Goal: Task Accomplishment & Management: Manage account settings

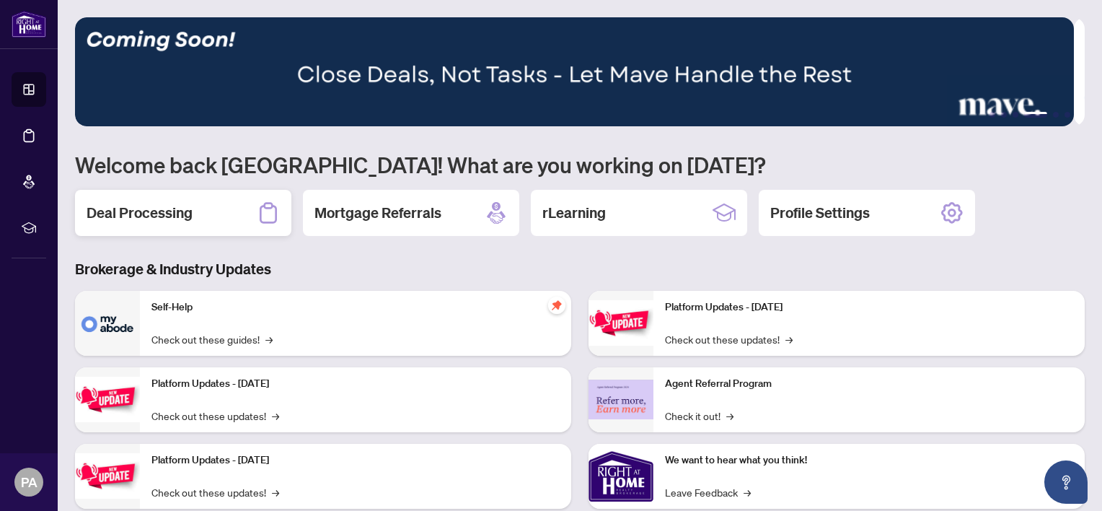
scroll to position [83, 0]
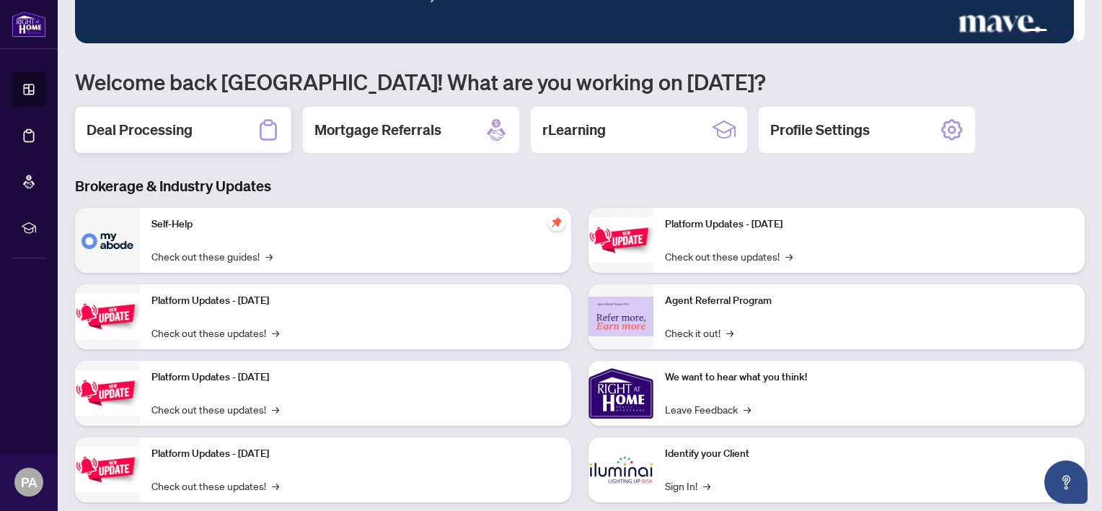
click at [131, 120] on h2 "Deal Processing" at bounding box center [140, 130] width 106 height 20
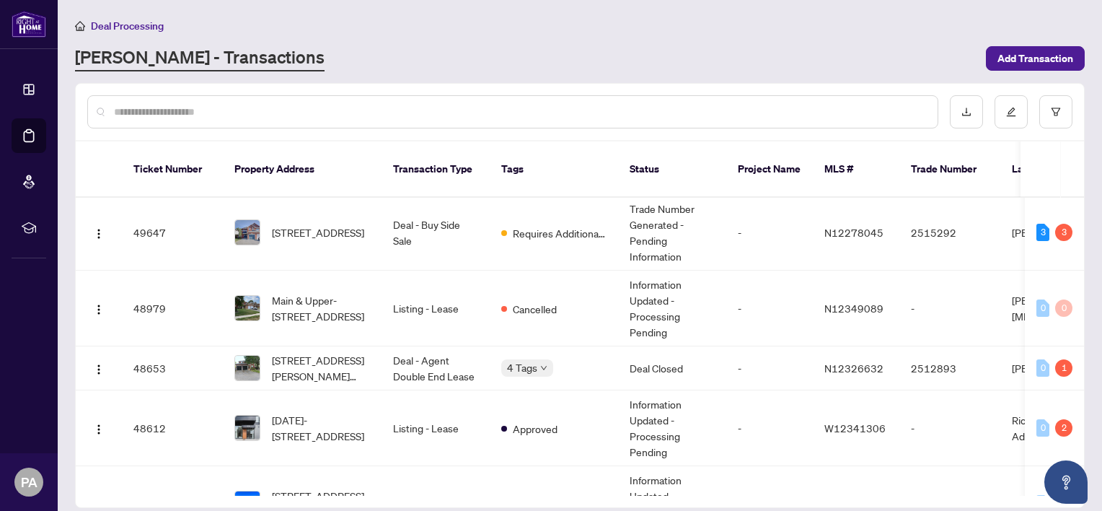
scroll to position [120, 0]
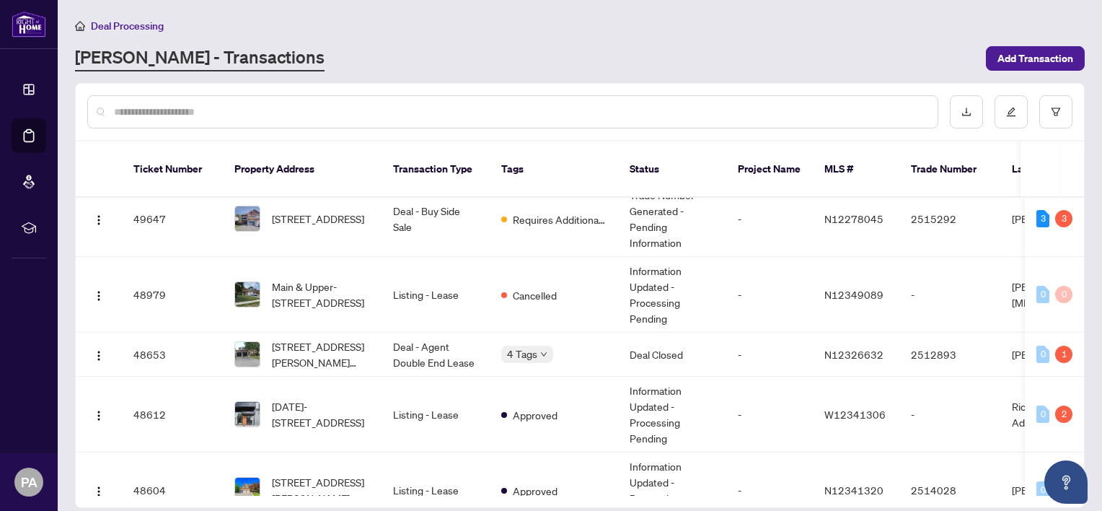
click at [300, 398] on span "[DATE]-[STREET_ADDRESS]" at bounding box center [321, 414] width 98 height 32
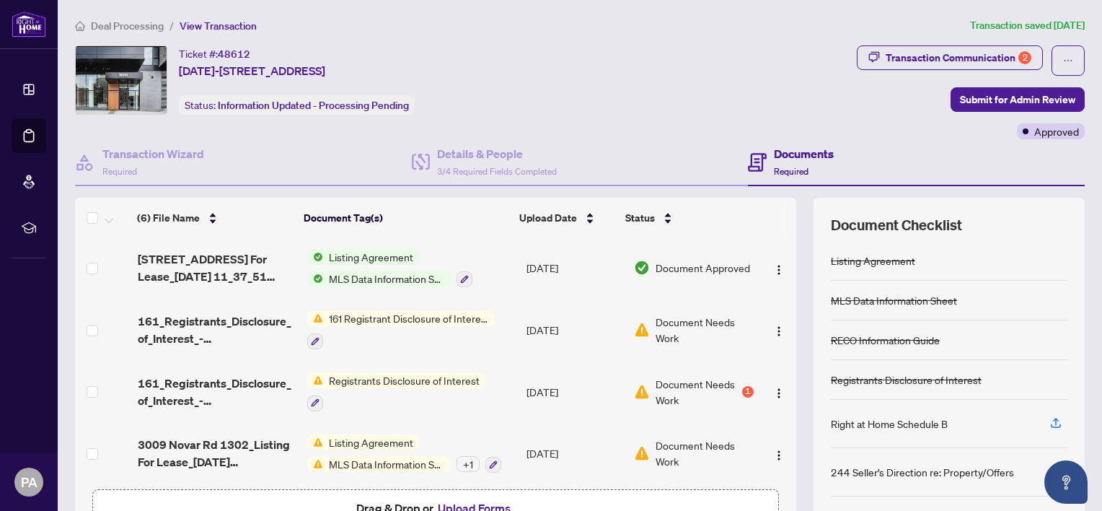
scroll to position [92, 0]
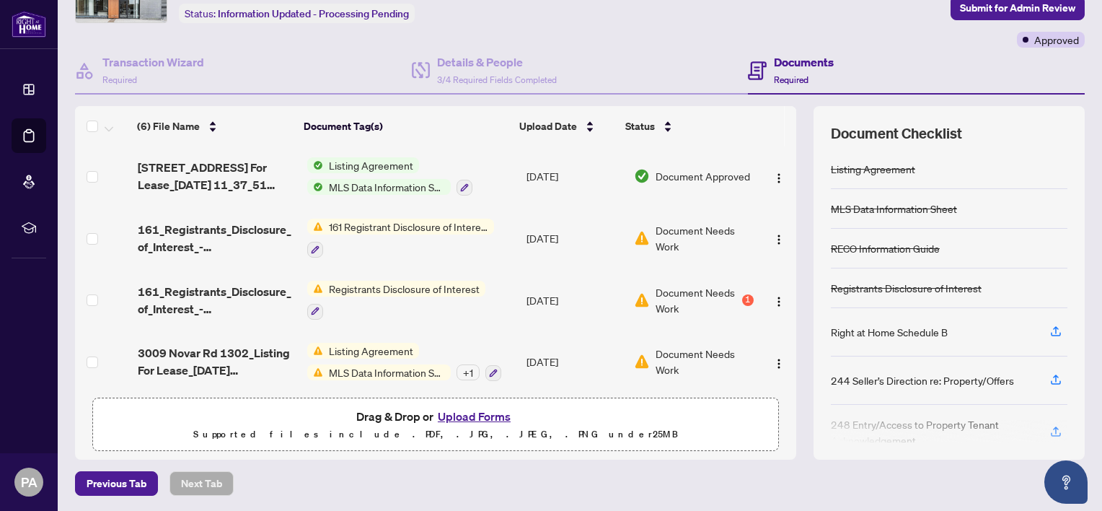
click at [464, 414] on button "Upload Forms" at bounding box center [473, 416] width 81 height 19
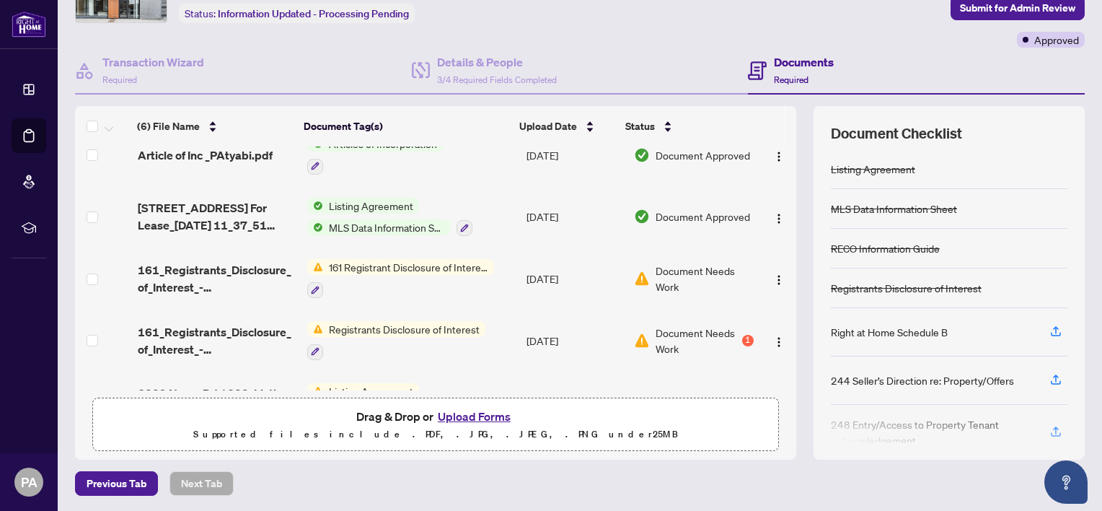
scroll to position [0, 0]
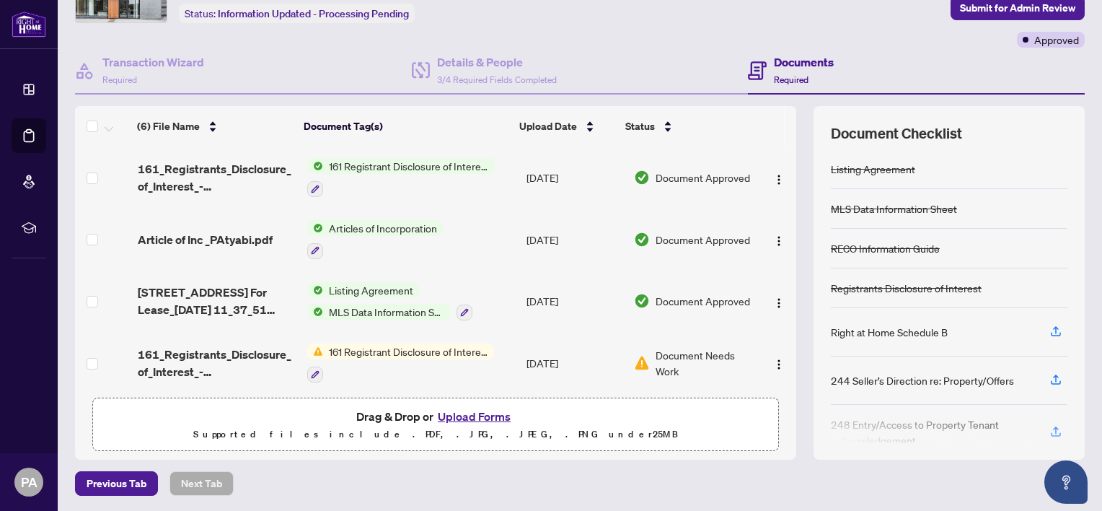
click at [462, 417] on button "Upload Forms" at bounding box center [473, 416] width 81 height 19
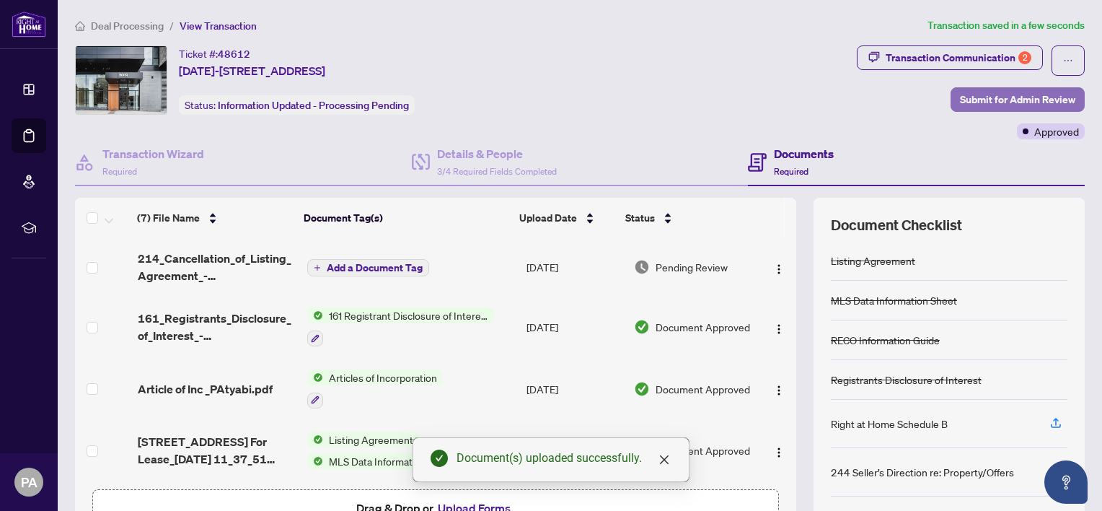
click at [1013, 101] on span "Submit for Admin Review" at bounding box center [1017, 99] width 115 height 23
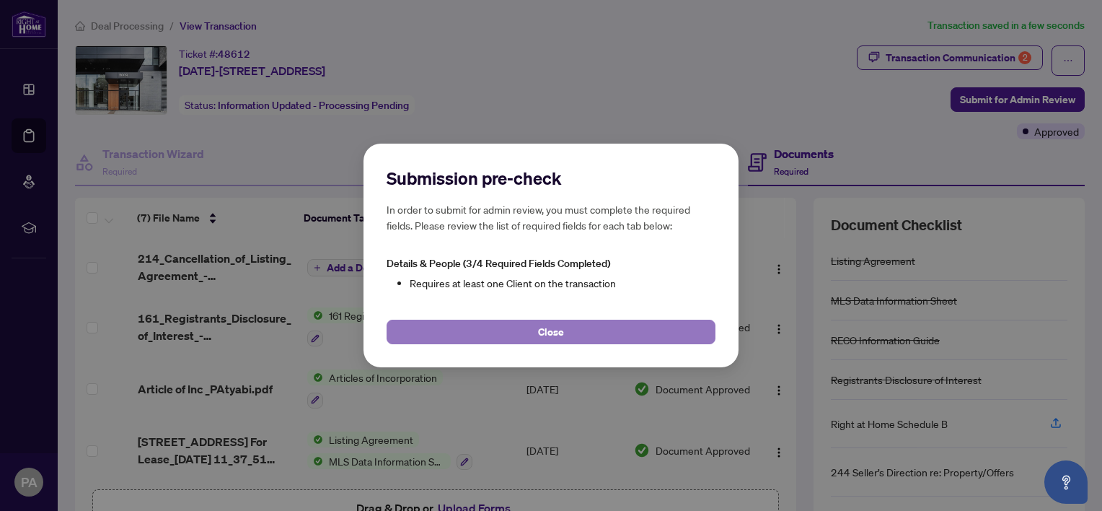
click at [558, 337] on span "Close" at bounding box center [551, 331] width 26 height 23
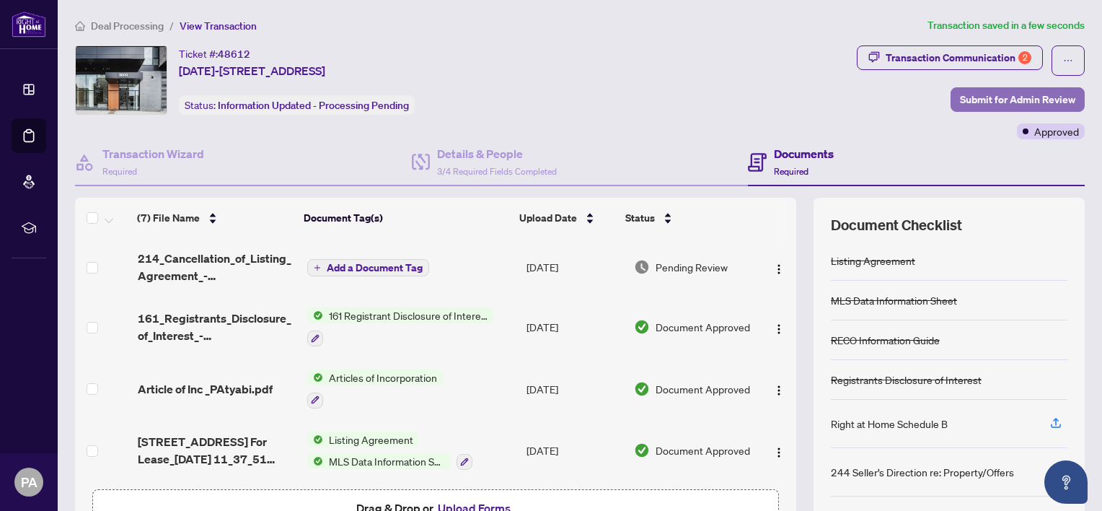
click at [980, 100] on span "Submit for Admin Review" at bounding box center [1017, 99] width 115 height 23
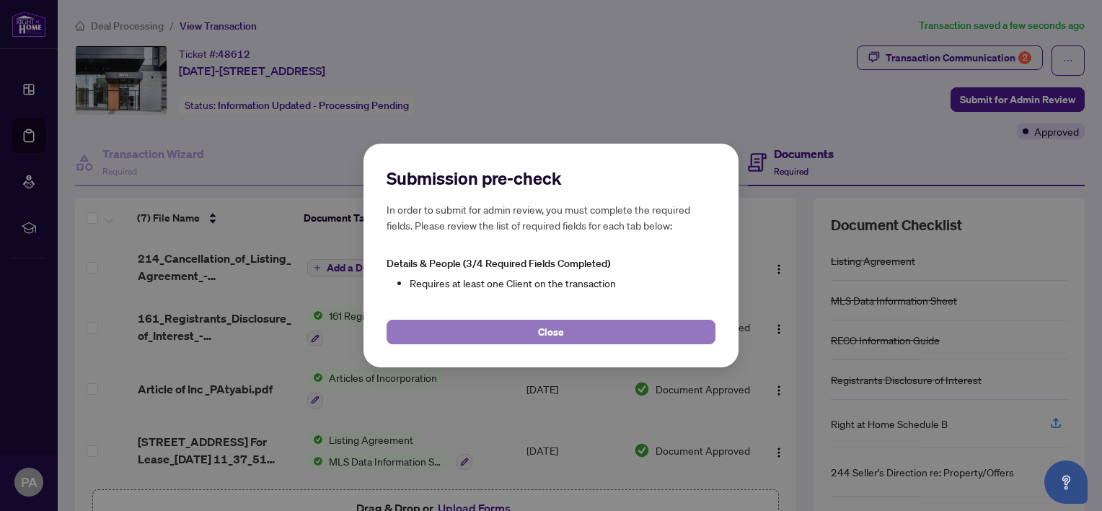
click at [563, 337] on span "Close" at bounding box center [551, 331] width 26 height 23
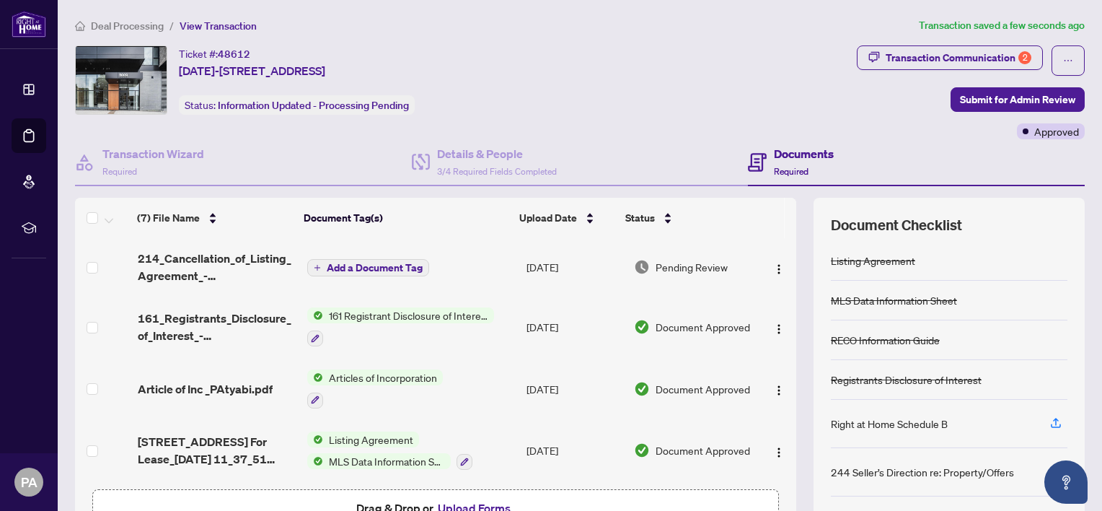
click at [369, 271] on button "Add a Document Tag" at bounding box center [368, 267] width 122 height 17
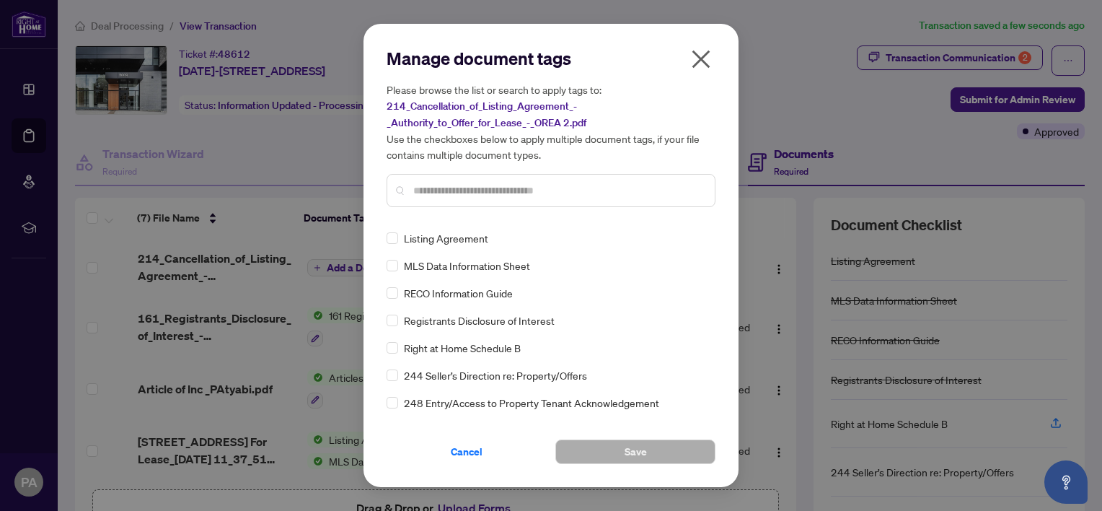
click at [433, 193] on input "text" at bounding box center [558, 190] width 290 height 16
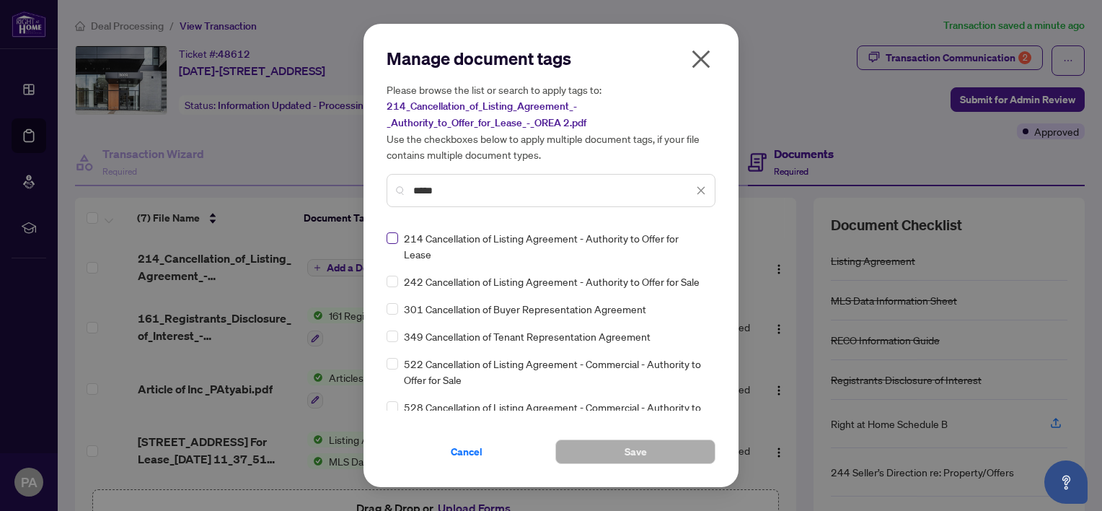
type input "*****"
click at [625, 440] on span "Save" at bounding box center [636, 451] width 22 height 23
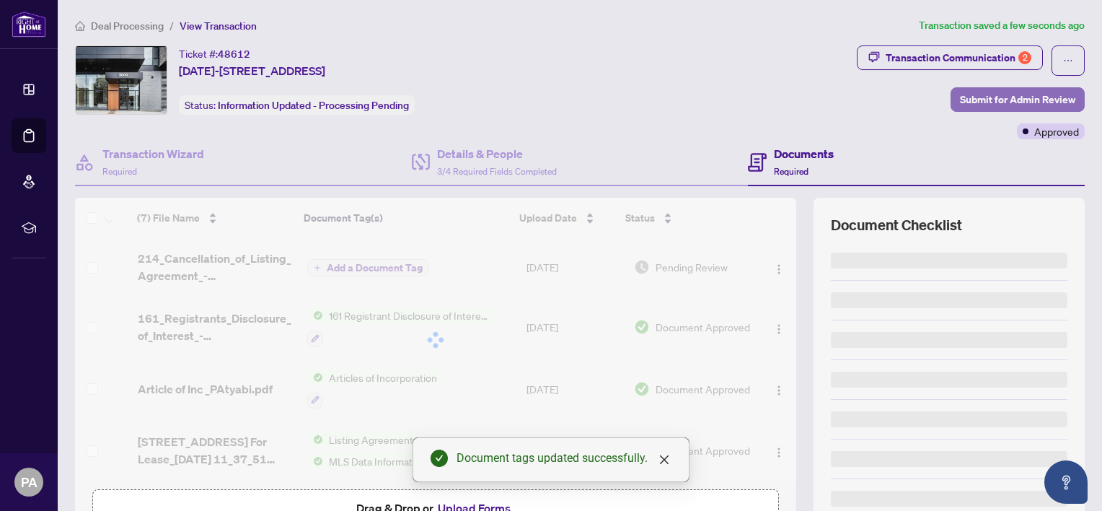
click at [1006, 99] on span "Submit for Admin Review" at bounding box center [1017, 99] width 115 height 23
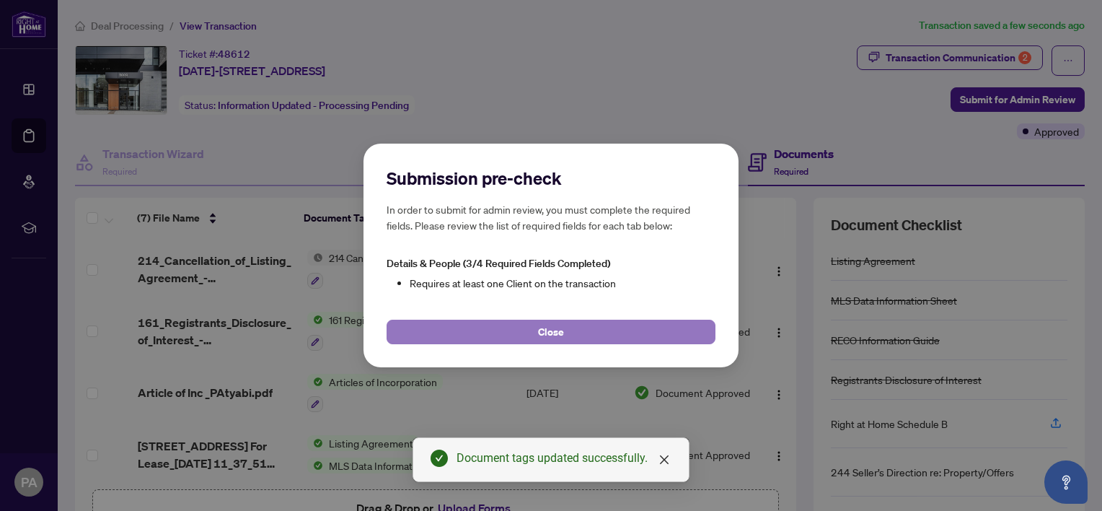
click at [550, 332] on span "Close" at bounding box center [551, 331] width 26 height 23
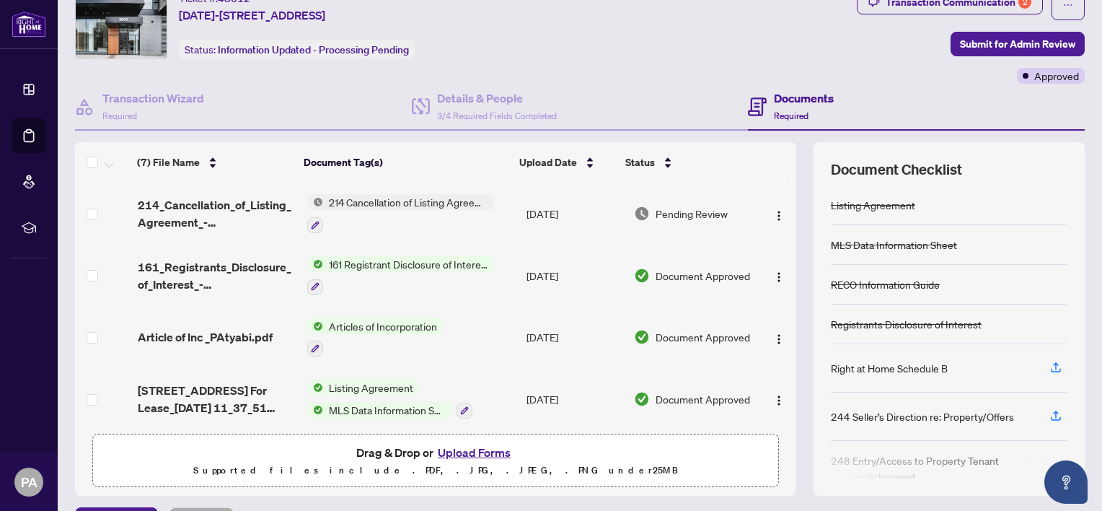
scroll to position [40, 0]
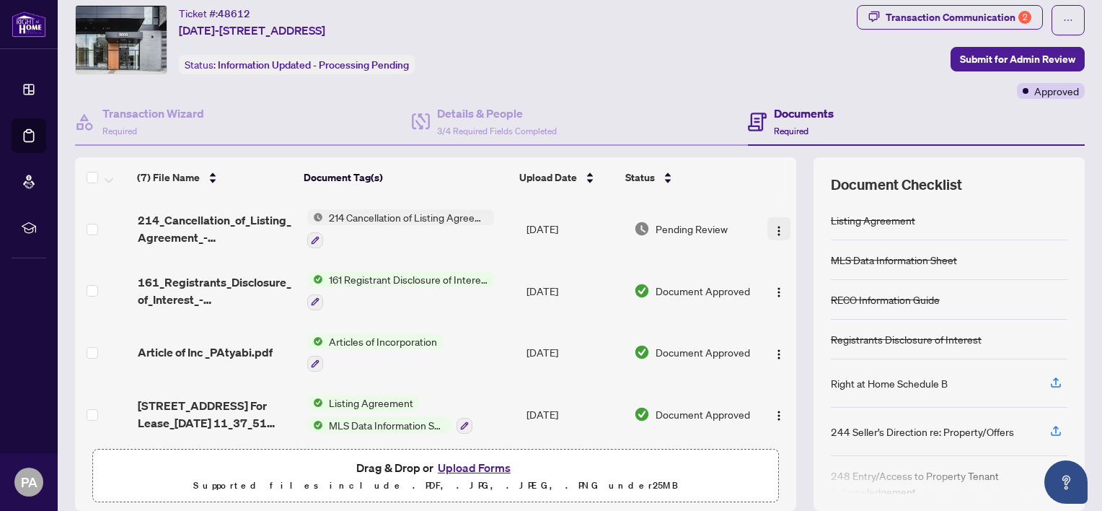
click at [773, 225] on img "button" at bounding box center [779, 231] width 12 height 12
click at [1004, 58] on span "Submit for Admin Review" at bounding box center [1017, 59] width 115 height 23
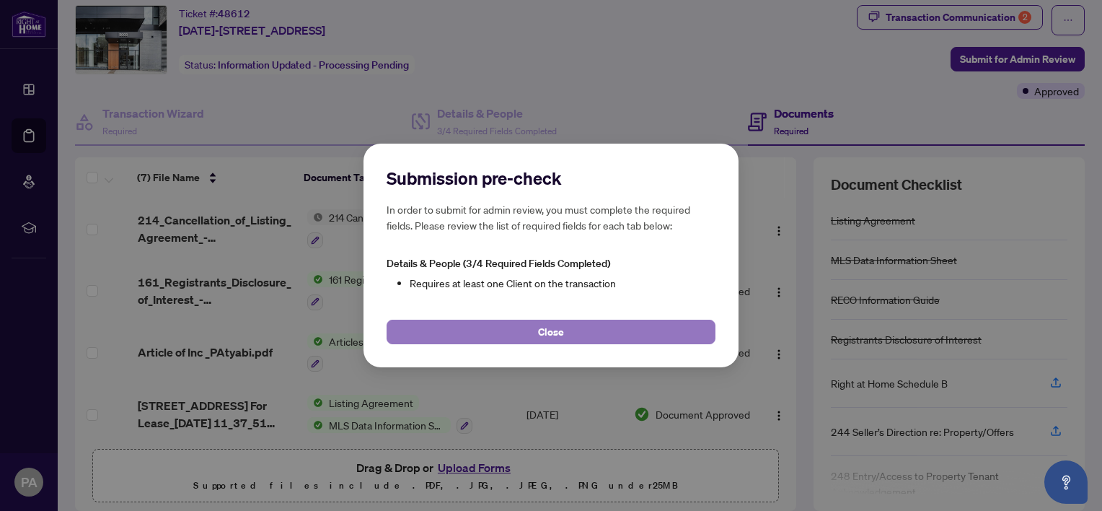
click at [567, 330] on button "Close" at bounding box center [551, 331] width 329 height 25
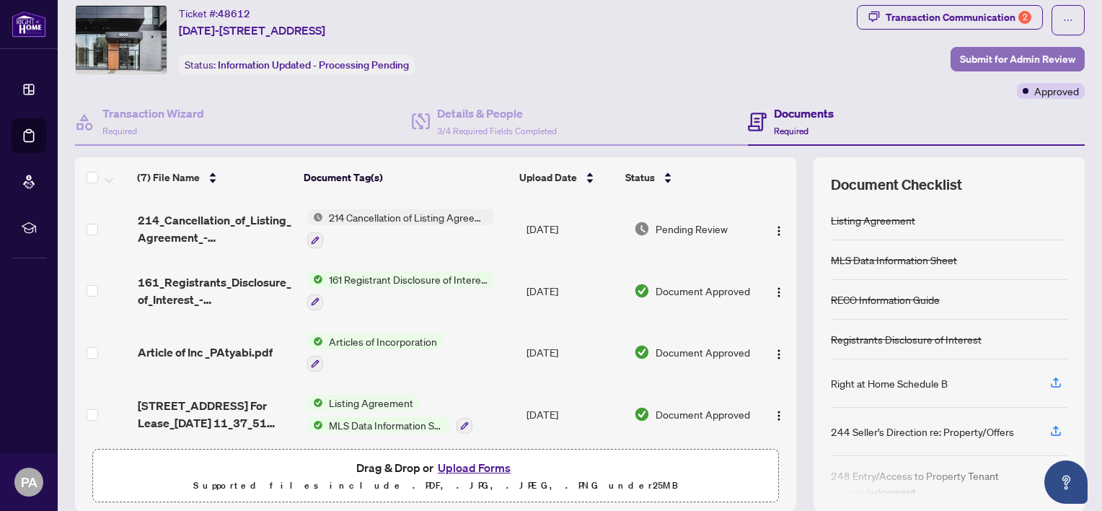
click at [990, 48] on span "Submit for Admin Review" at bounding box center [1017, 59] width 115 height 23
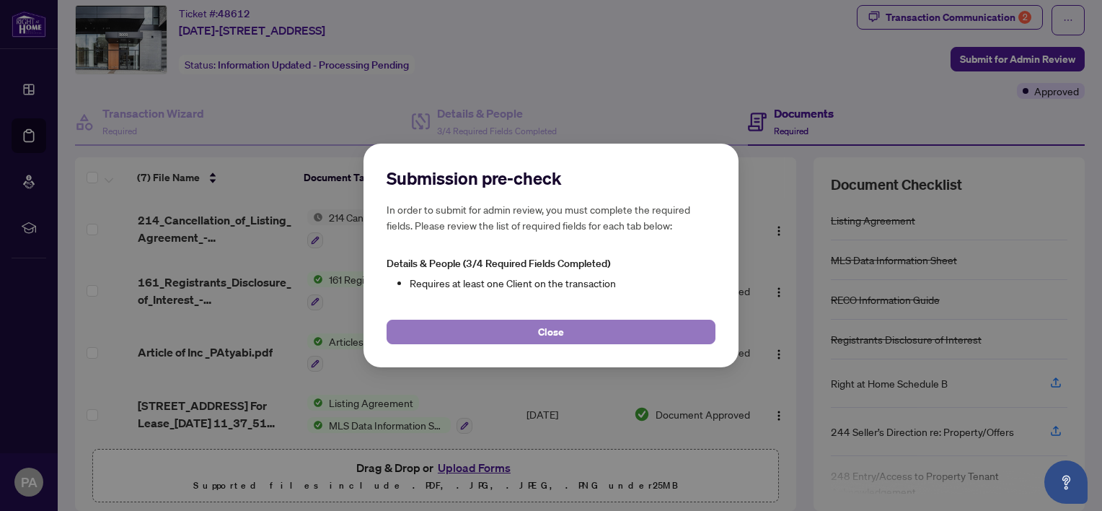
click at [539, 327] on span "Close" at bounding box center [551, 331] width 26 height 23
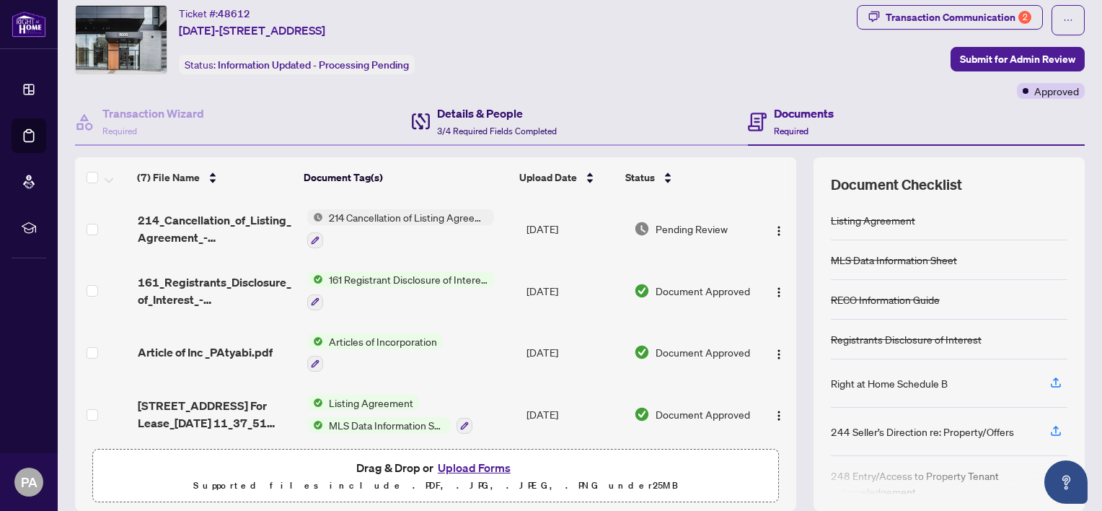
click at [461, 112] on h4 "Details & People" at bounding box center [497, 113] width 120 height 17
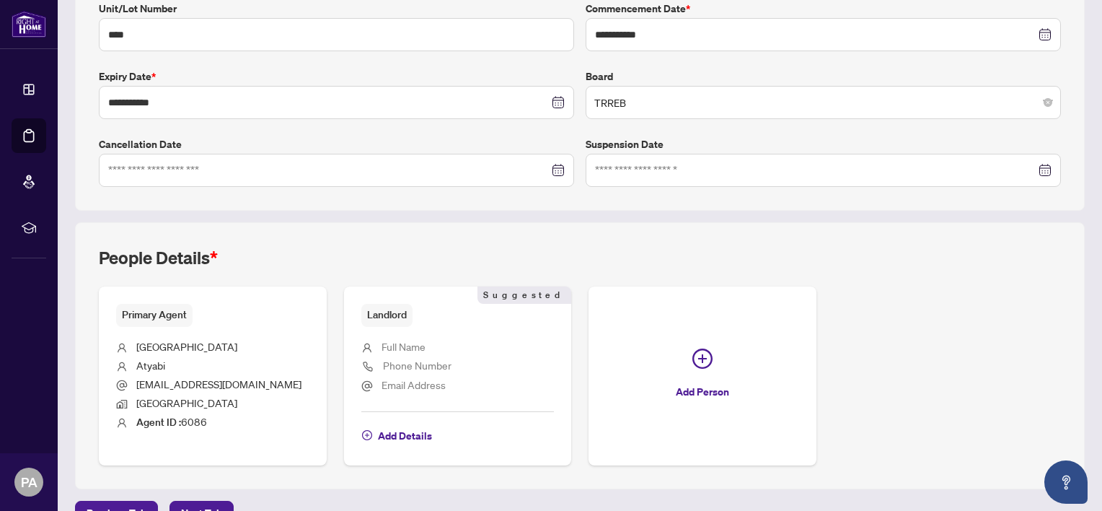
scroll to position [335, 0]
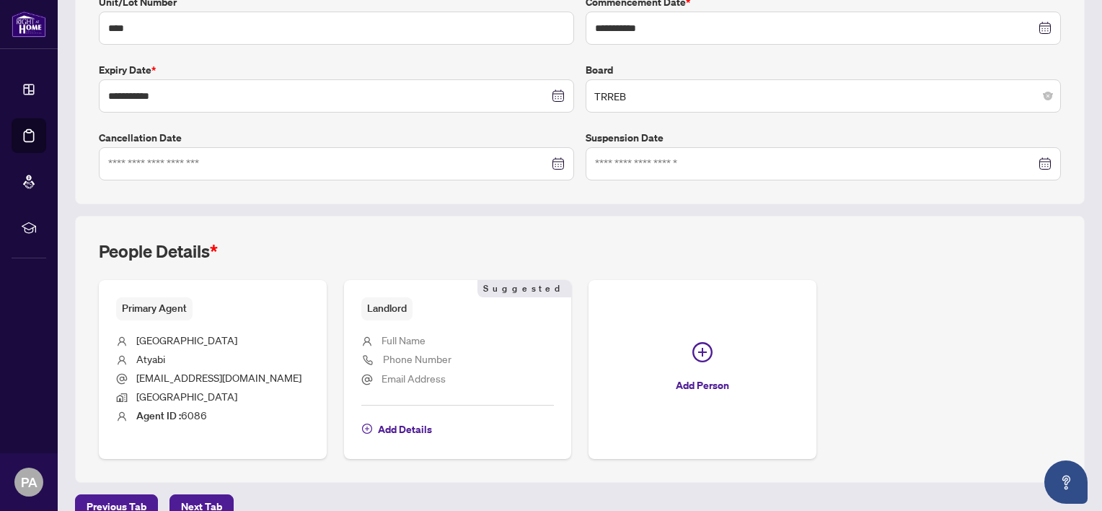
click at [136, 358] on li "Atyabi" at bounding box center [212, 359] width 193 height 19
click at [130, 309] on span "Primary Agent" at bounding box center [154, 308] width 76 height 22
click at [399, 333] on span "Full Name" at bounding box center [403, 339] width 44 height 13
click at [419, 418] on span "Add Details" at bounding box center [405, 429] width 54 height 23
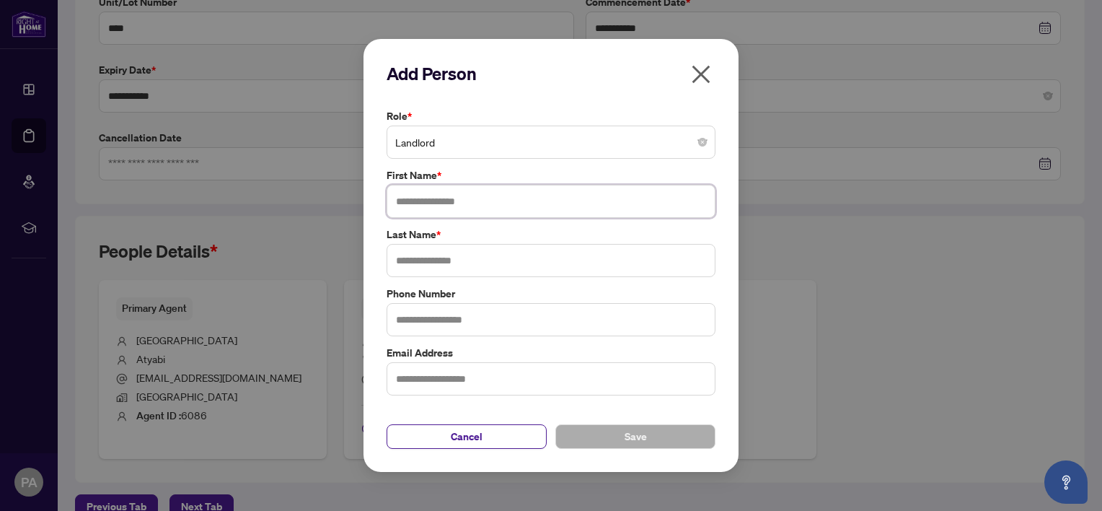
click at [500, 199] on input "text" at bounding box center [551, 201] width 329 height 33
click at [420, 262] on input "text" at bounding box center [551, 260] width 329 height 33
click at [516, 196] on input "**********" at bounding box center [551, 201] width 329 height 33
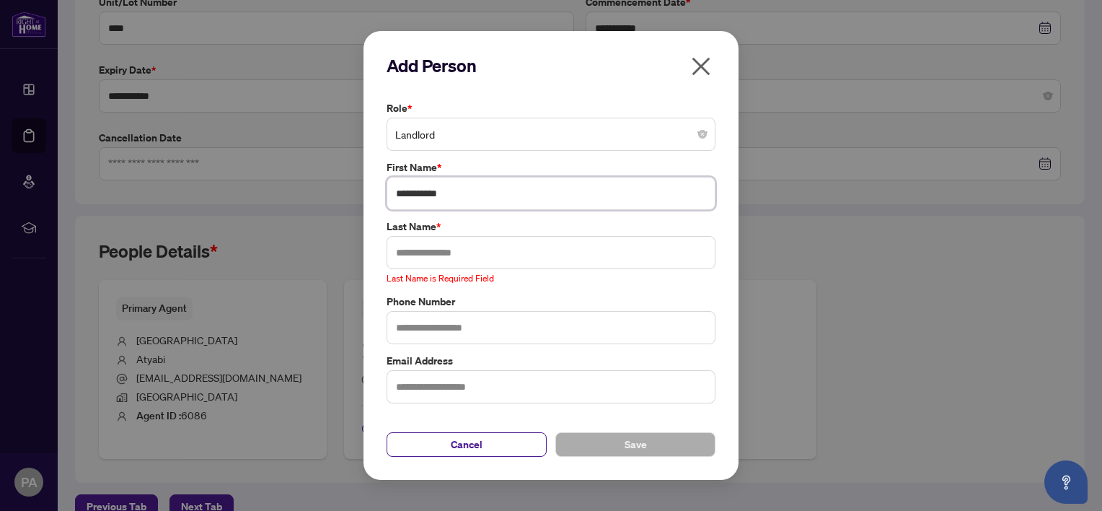
type input "**********"
click at [487, 252] on input "text" at bounding box center [551, 252] width 329 height 33
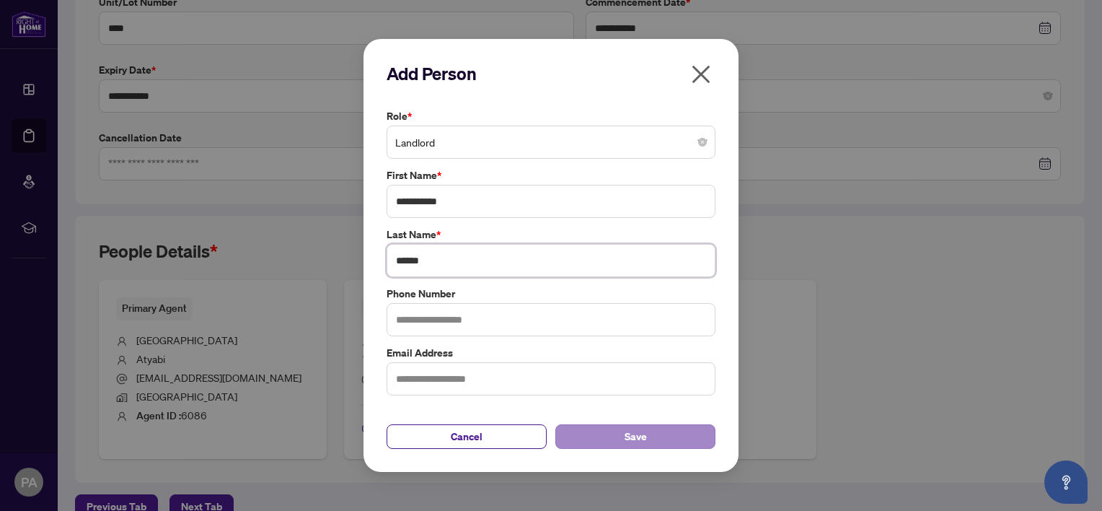
type input "******"
click at [642, 447] on button "Save" at bounding box center [635, 436] width 160 height 25
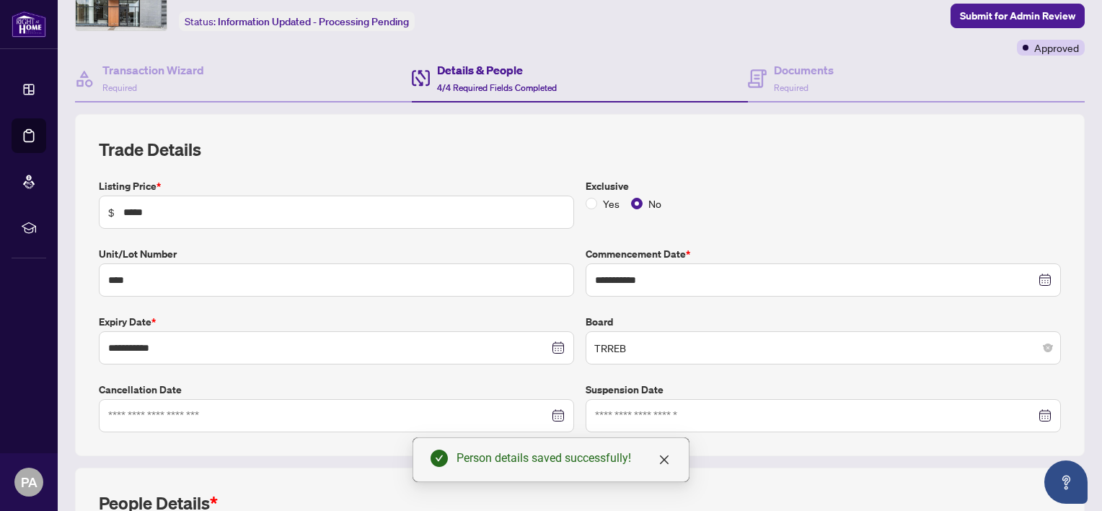
scroll to position [0, 0]
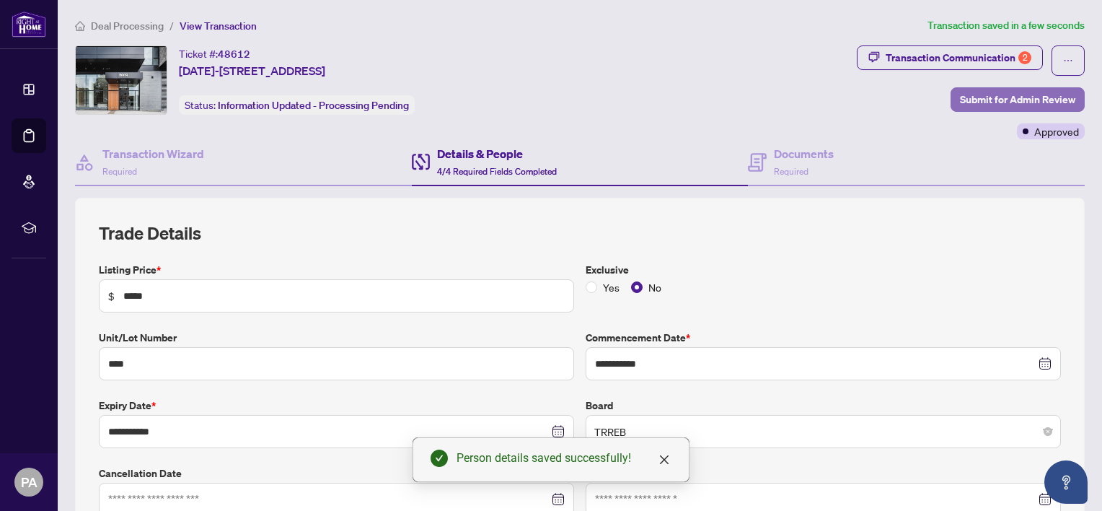
click at [1012, 101] on span "Submit for Admin Review" at bounding box center [1017, 99] width 115 height 23
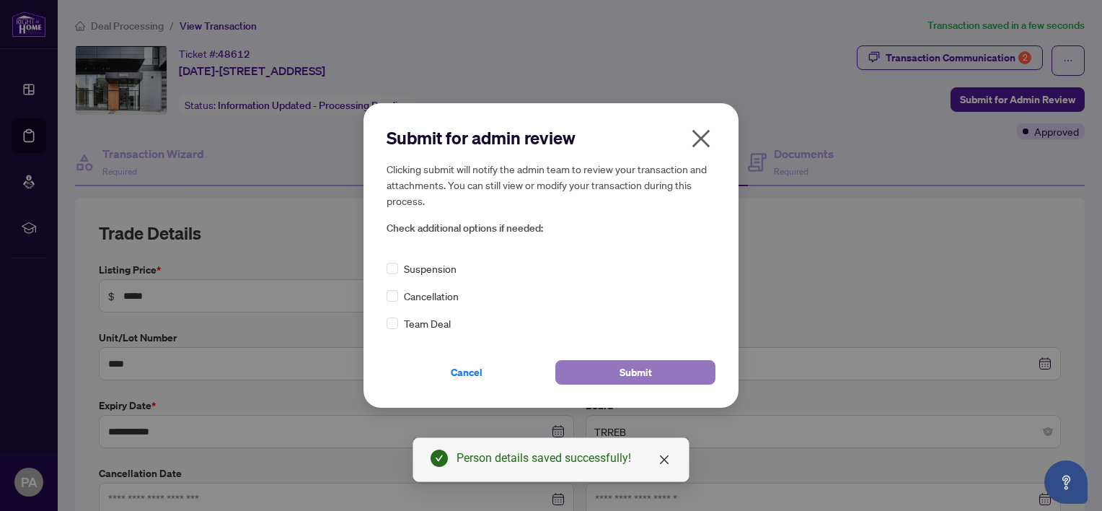
click at [636, 372] on span "Submit" at bounding box center [635, 372] width 32 height 23
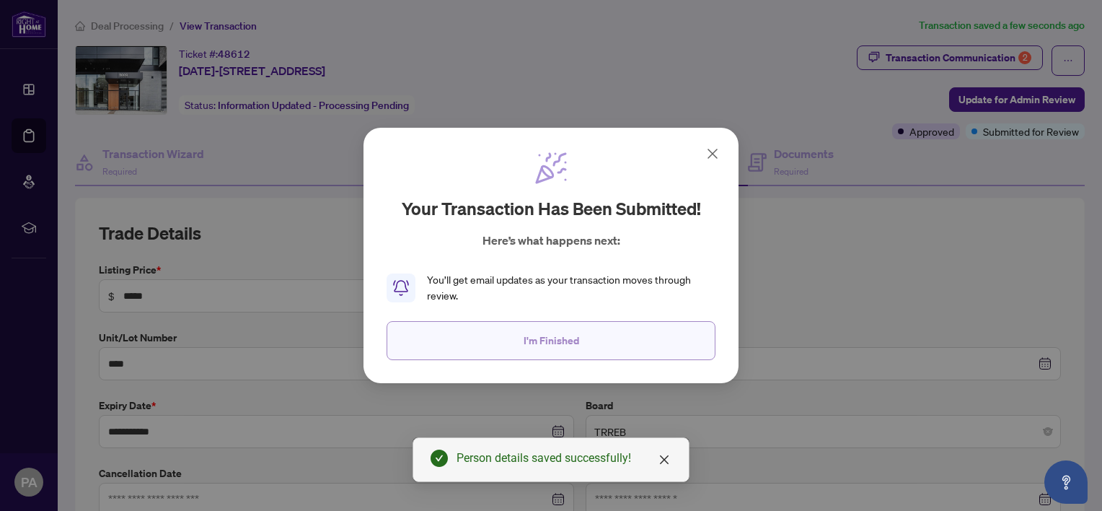
click at [557, 349] on span "I'm Finished" at bounding box center [552, 340] width 56 height 23
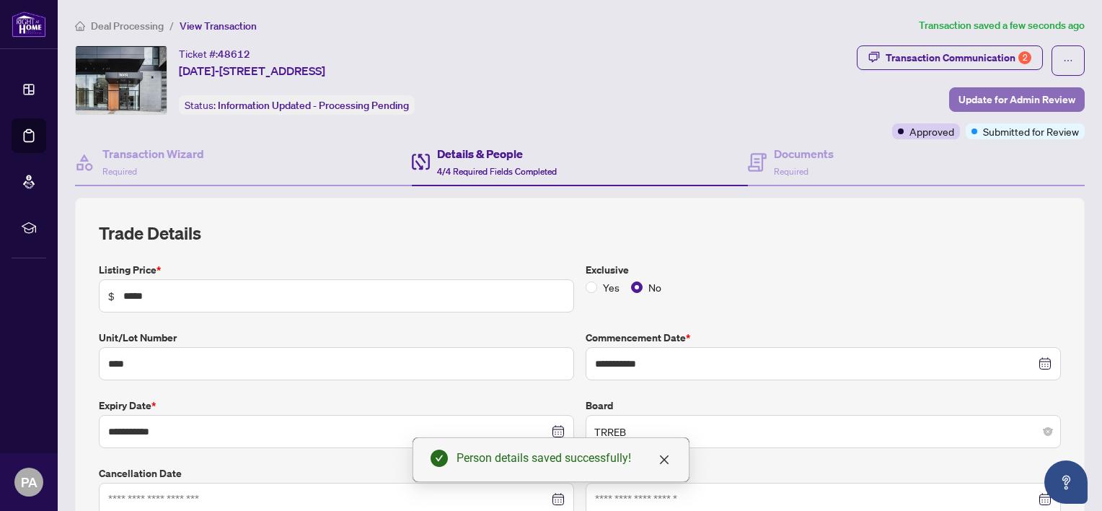
click at [1008, 101] on span "Update for Admin Review" at bounding box center [1016, 99] width 117 height 23
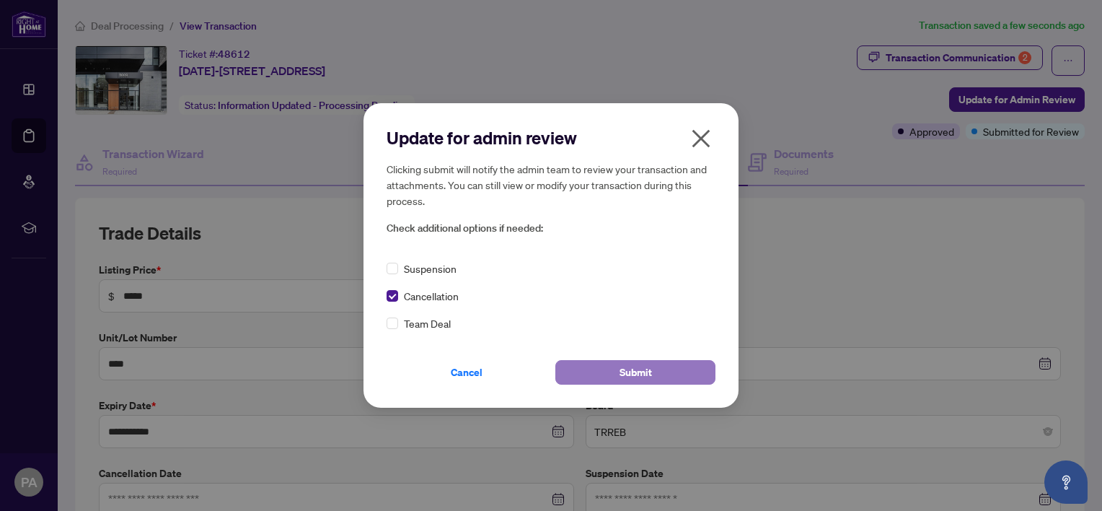
click at [615, 376] on button "Submit" at bounding box center [635, 372] width 160 height 25
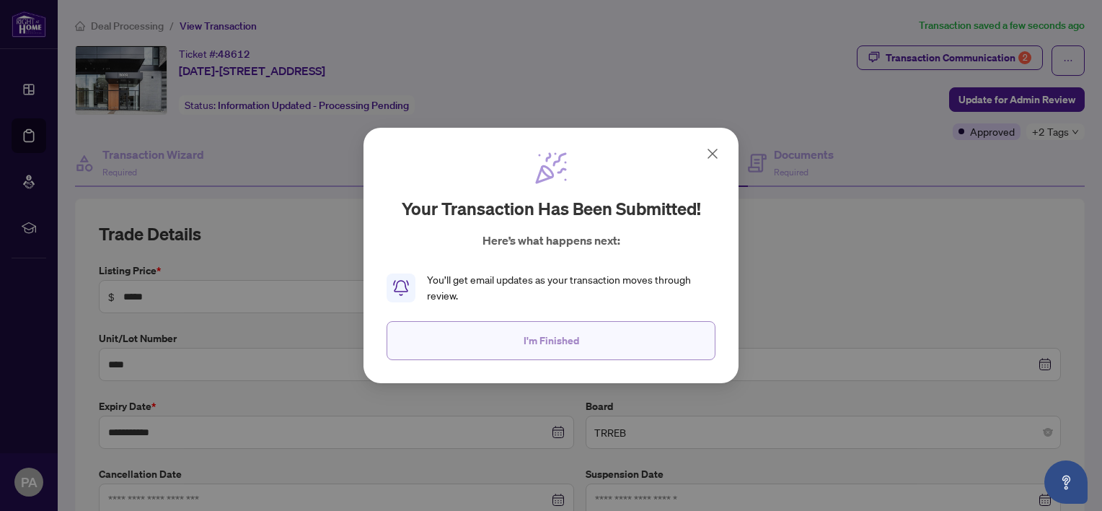
click at [586, 353] on button "I'm Finished" at bounding box center [551, 340] width 329 height 39
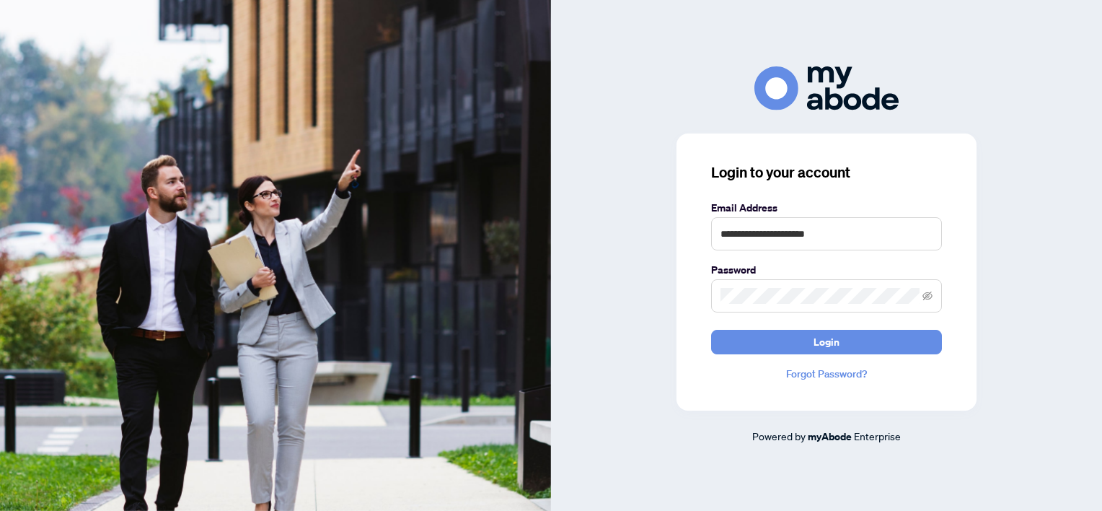
click at [808, 368] on link "Forgot Password?" at bounding box center [826, 374] width 231 height 16
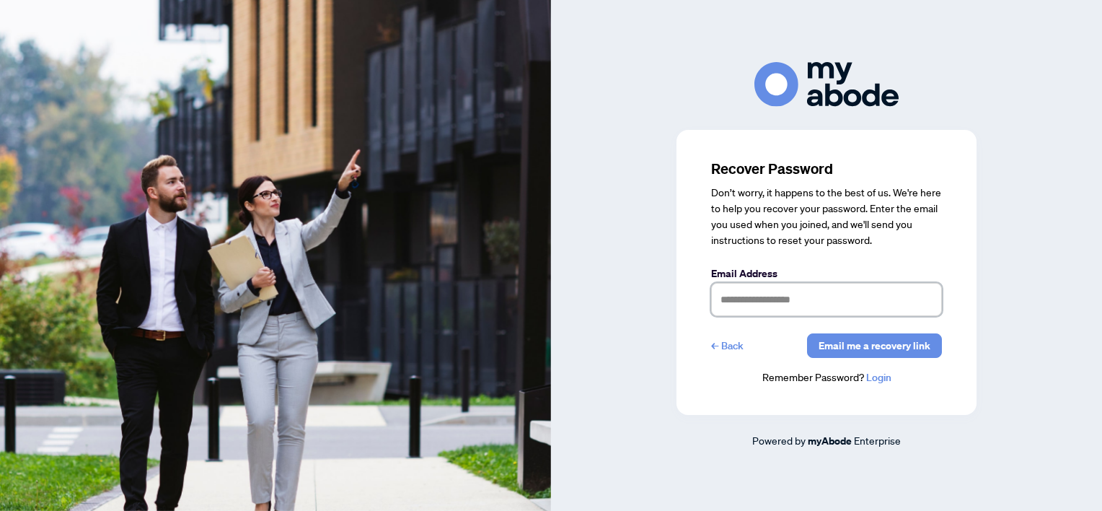
click at [804, 305] on input "text" at bounding box center [826, 299] width 231 height 33
type input "**********"
click at [862, 347] on span "Email me a recovery link" at bounding box center [875, 345] width 112 height 23
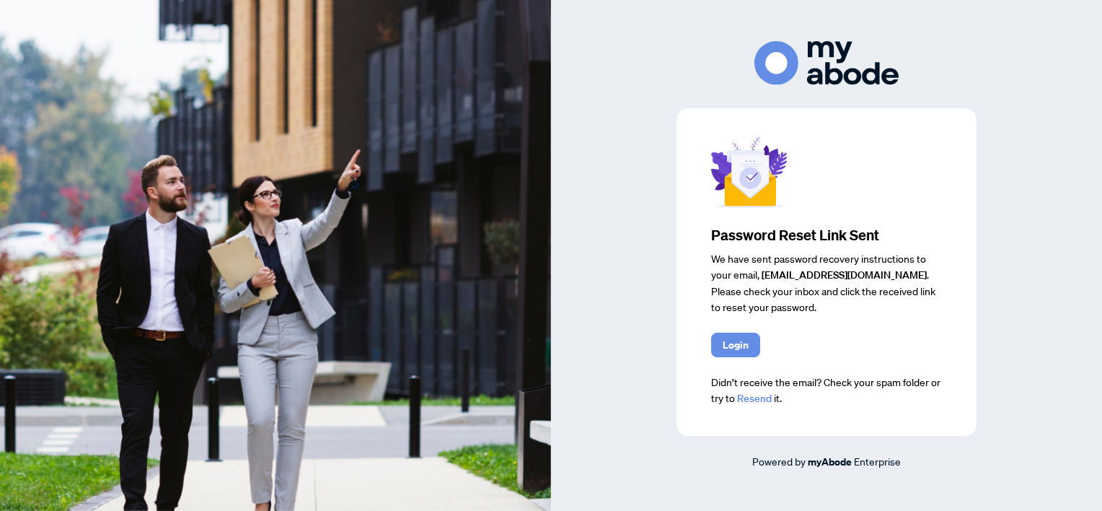
click at [735, 342] on span "Login" at bounding box center [736, 344] width 26 height 23
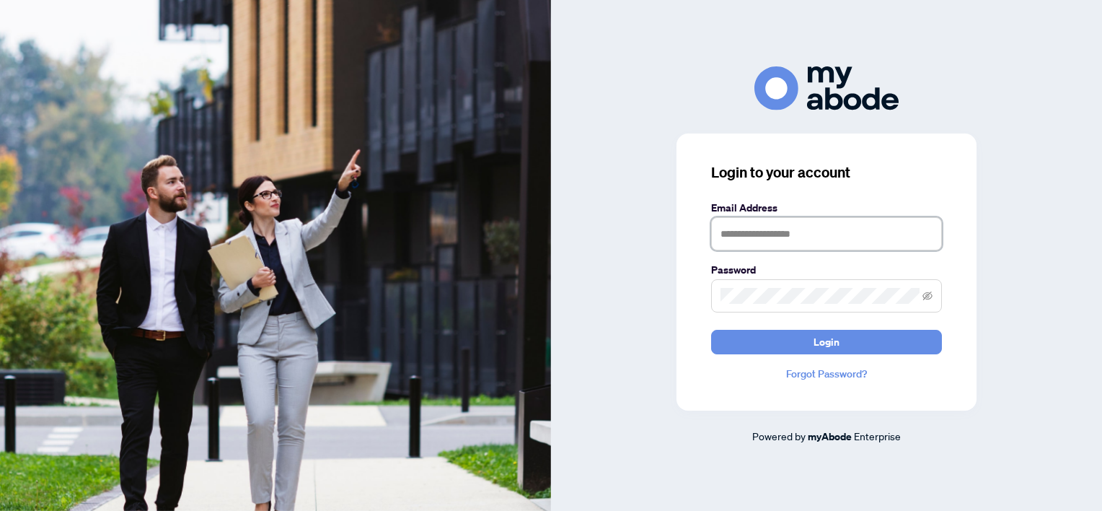
type input "**********"
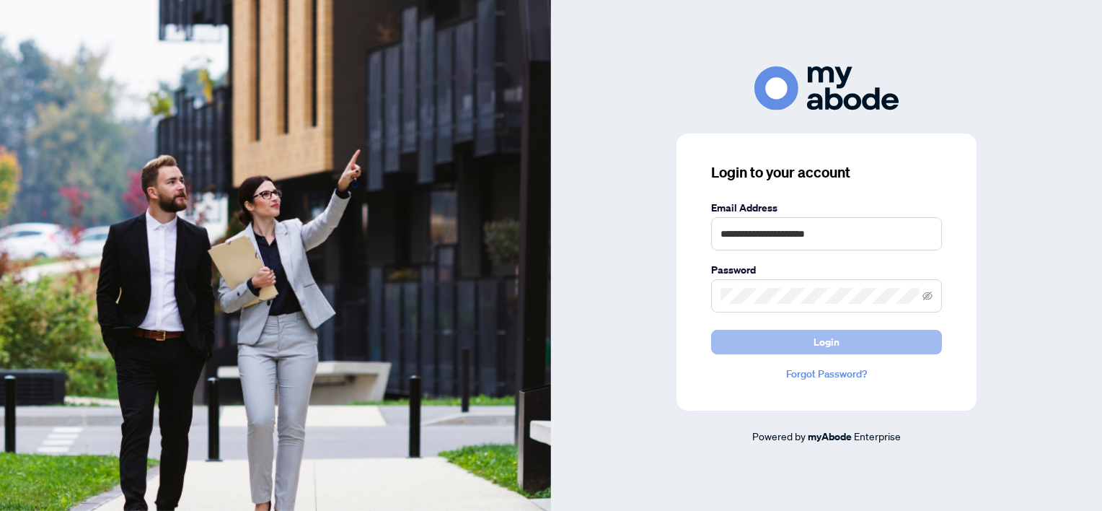
click at [818, 337] on span "Login" at bounding box center [826, 341] width 26 height 23
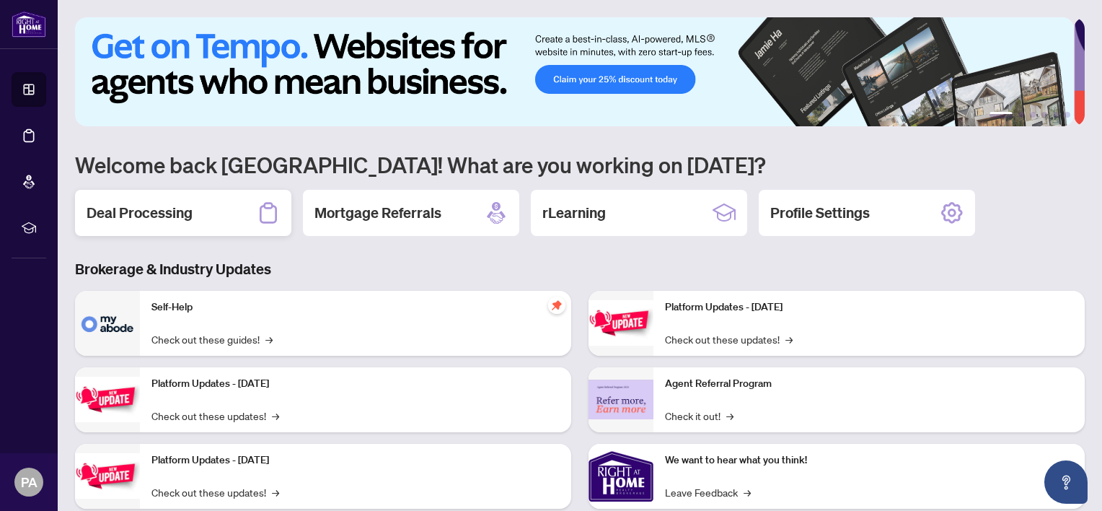
click at [149, 208] on h2 "Deal Processing" at bounding box center [140, 213] width 106 height 20
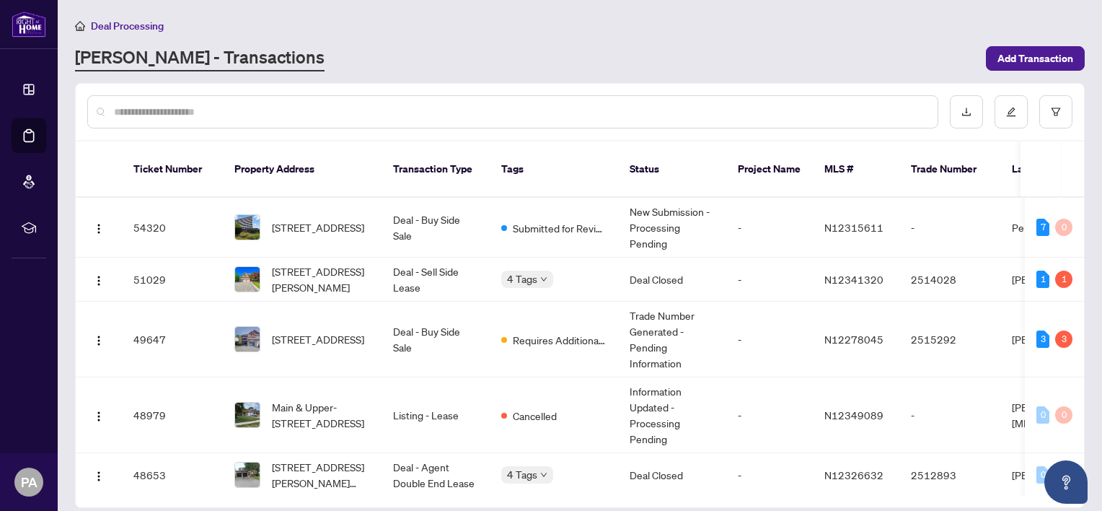
click at [302, 331] on span "[STREET_ADDRESS]" at bounding box center [318, 339] width 92 height 16
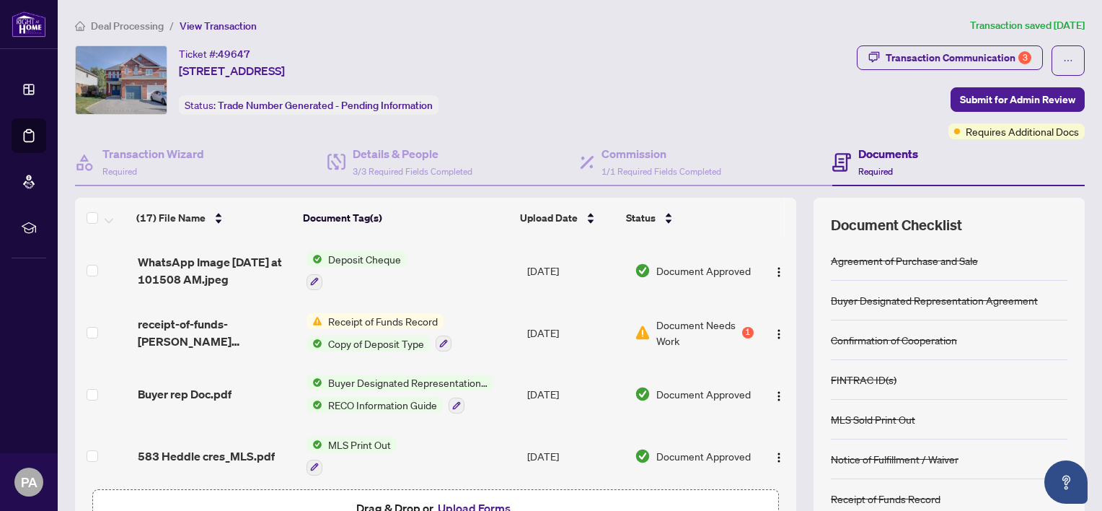
scroll to position [581, 0]
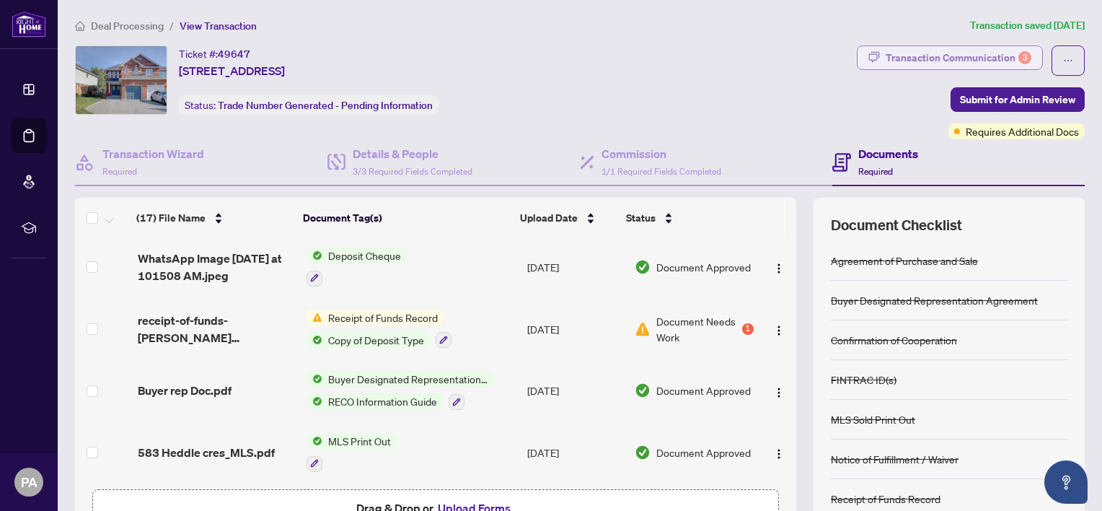
click at [1002, 63] on div "Transaction Communication 3" at bounding box center [959, 57] width 146 height 23
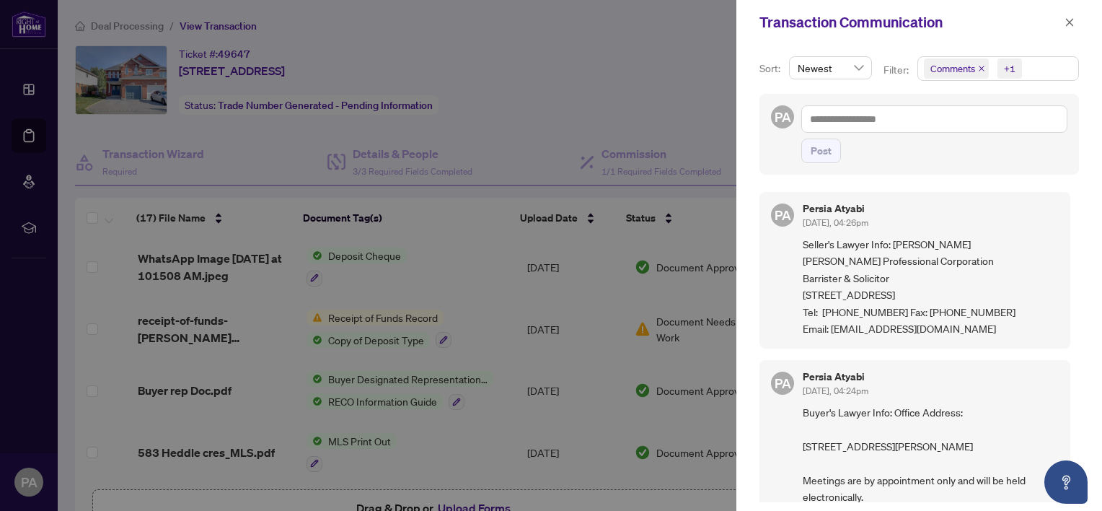
click at [634, 35] on div at bounding box center [551, 255] width 1102 height 511
click at [1077, 22] on button "button" at bounding box center [1069, 22] width 19 height 17
